Goal: Find specific page/section: Find specific page/section

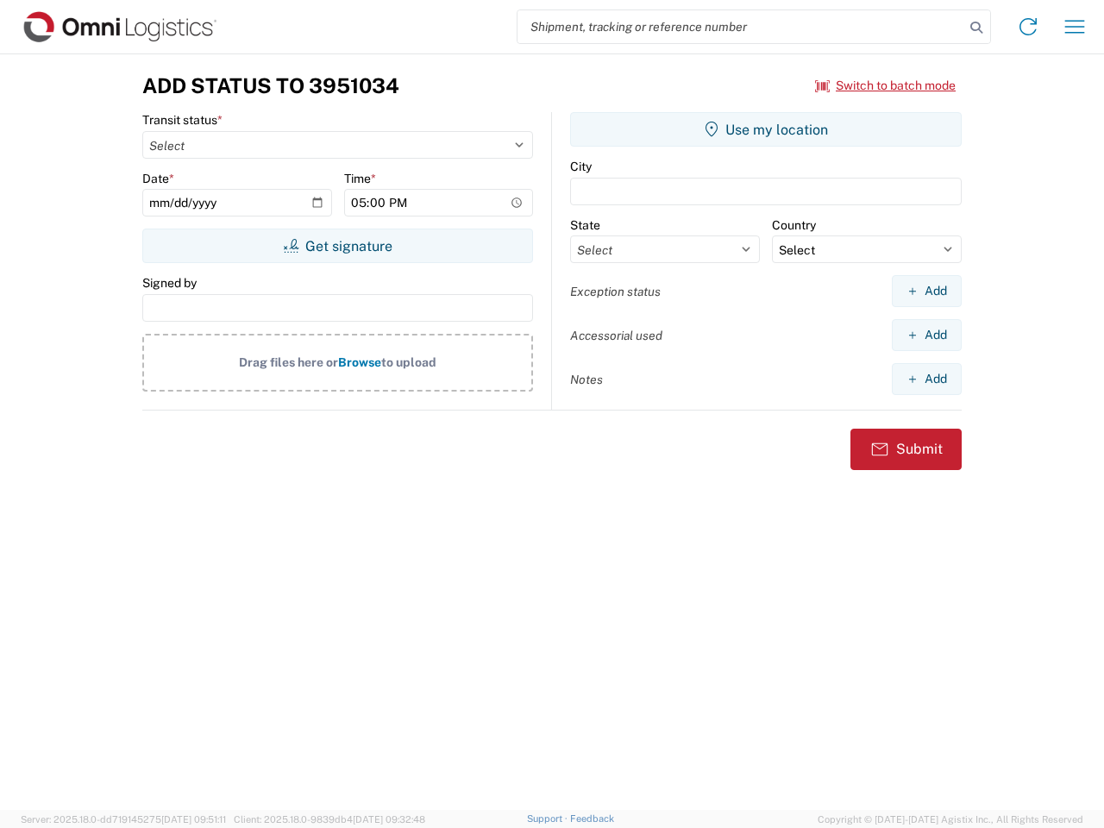
click at [741, 27] on input "search" at bounding box center [741, 26] width 447 height 33
click at [976, 28] on icon at bounding box center [976, 28] width 24 height 24
click at [1028, 27] on icon at bounding box center [1028, 27] width 28 height 28
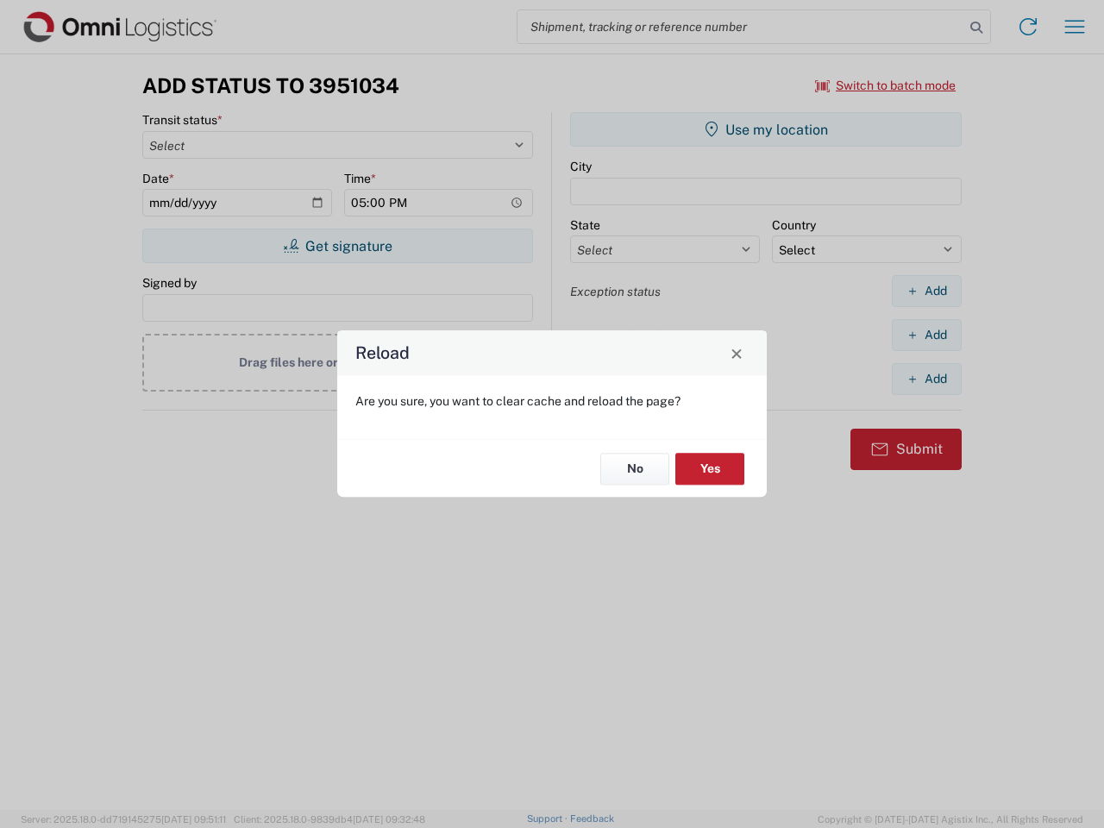
click at [886, 85] on div "Reload Are you sure, you want to clear cache and reload the page? No Yes" at bounding box center [552, 414] width 1104 height 828
click at [337, 246] on div "Reload Are you sure, you want to clear cache and reload the page? No Yes" at bounding box center [552, 414] width 1104 height 828
click at [766, 129] on div "Reload Are you sure, you want to clear cache and reload the page? No Yes" at bounding box center [552, 414] width 1104 height 828
click at [926, 291] on div "Reload Are you sure, you want to clear cache and reload the page? No Yes" at bounding box center [552, 414] width 1104 height 828
click at [926, 335] on div "Reload Are you sure, you want to clear cache and reload the page? No Yes" at bounding box center [552, 414] width 1104 height 828
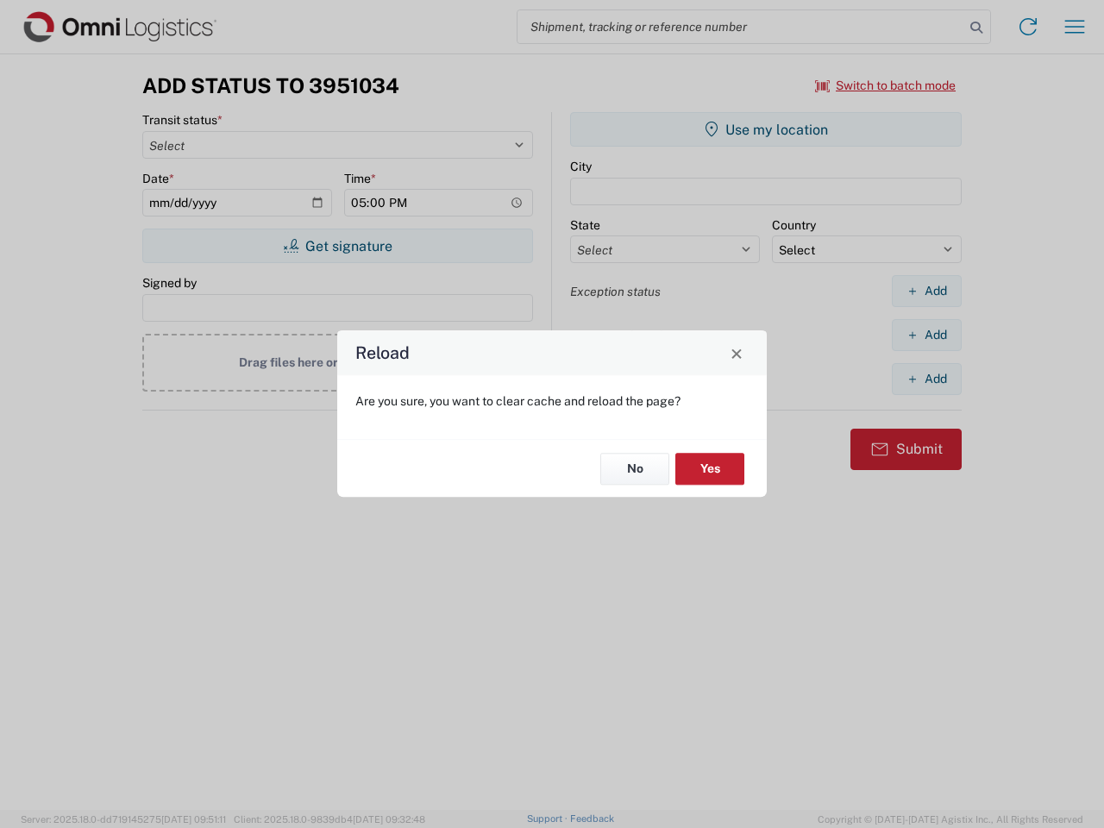
click at [926, 379] on div "Reload Are you sure, you want to clear cache and reload the page? No Yes" at bounding box center [552, 414] width 1104 height 828
